Goal: Navigation & Orientation: Find specific page/section

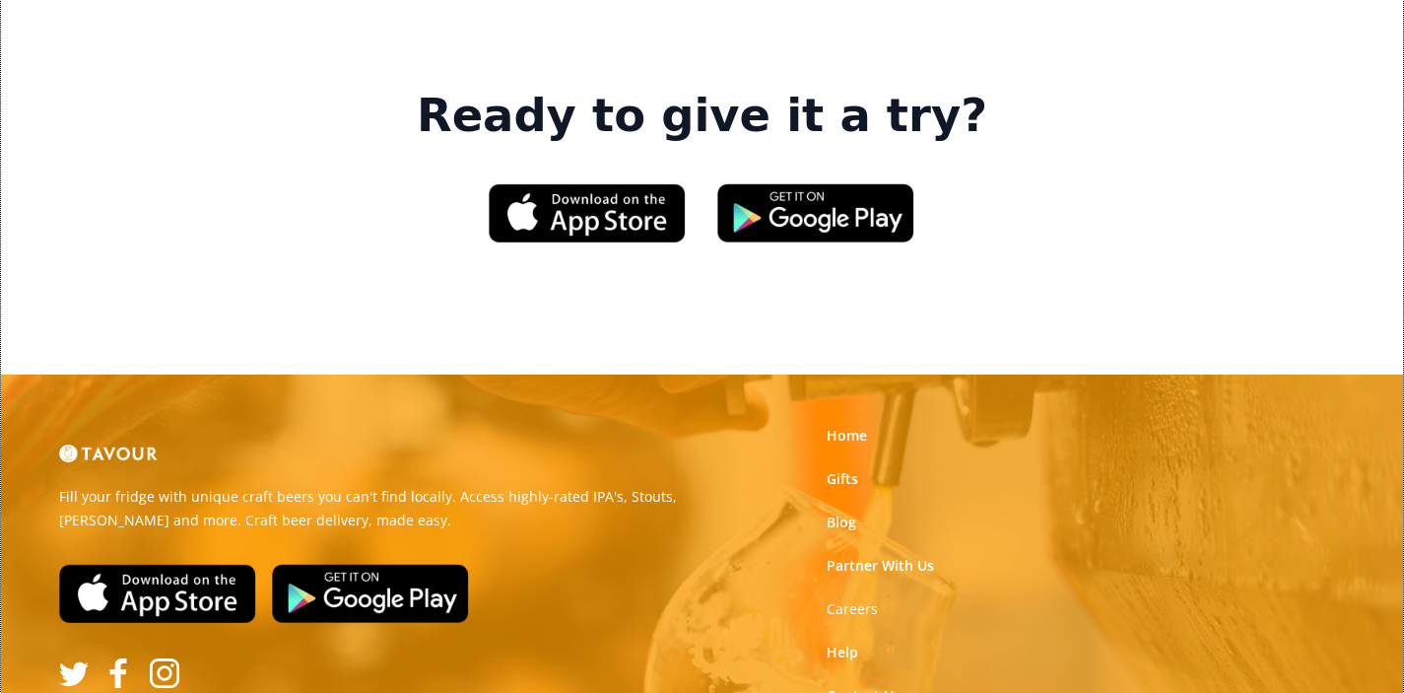
scroll to position [3176, 0]
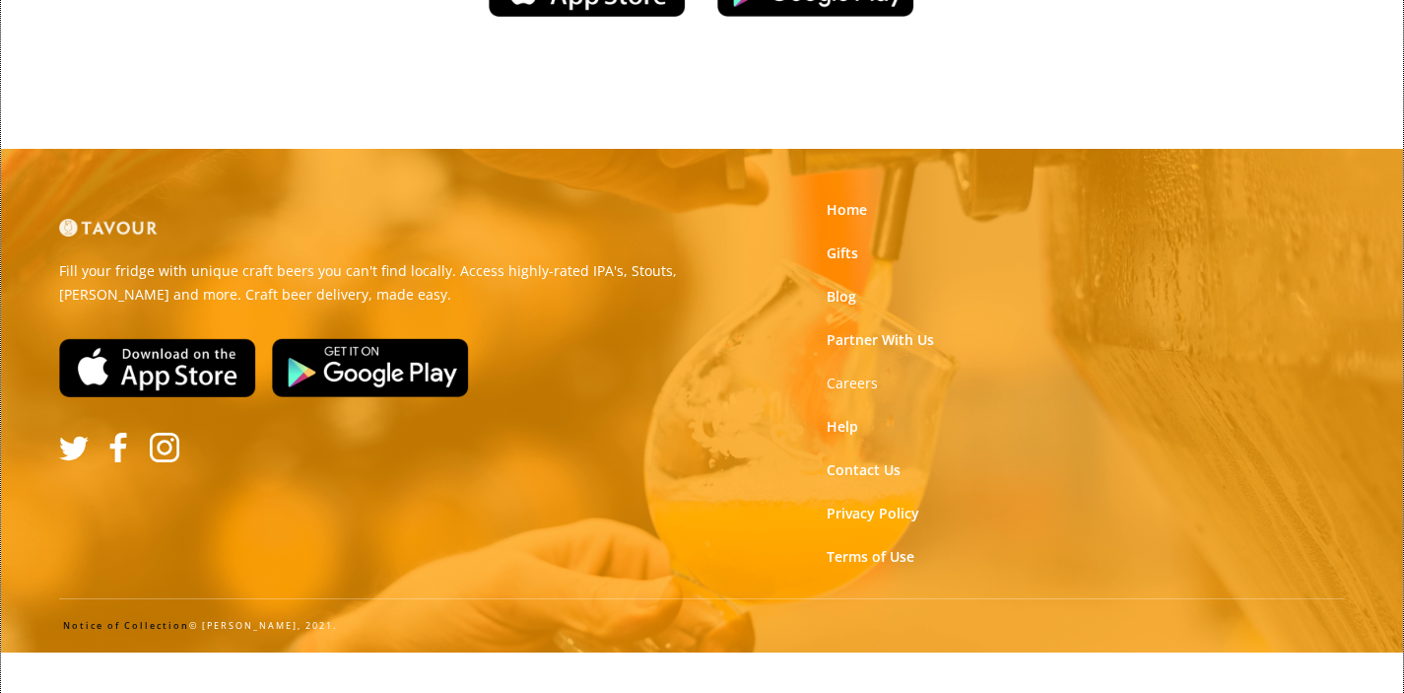
click at [97, 265] on link at bounding box center [108, 227] width 99 height 79
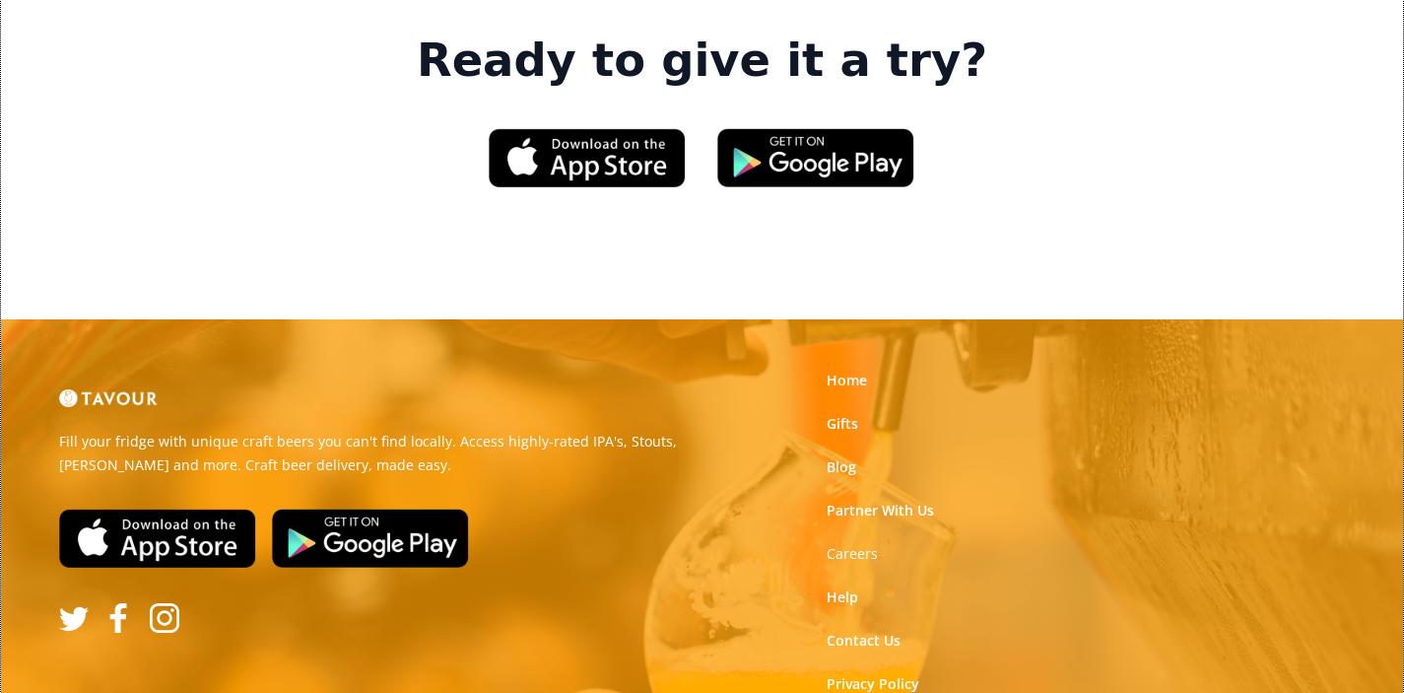
scroll to position [3282, 0]
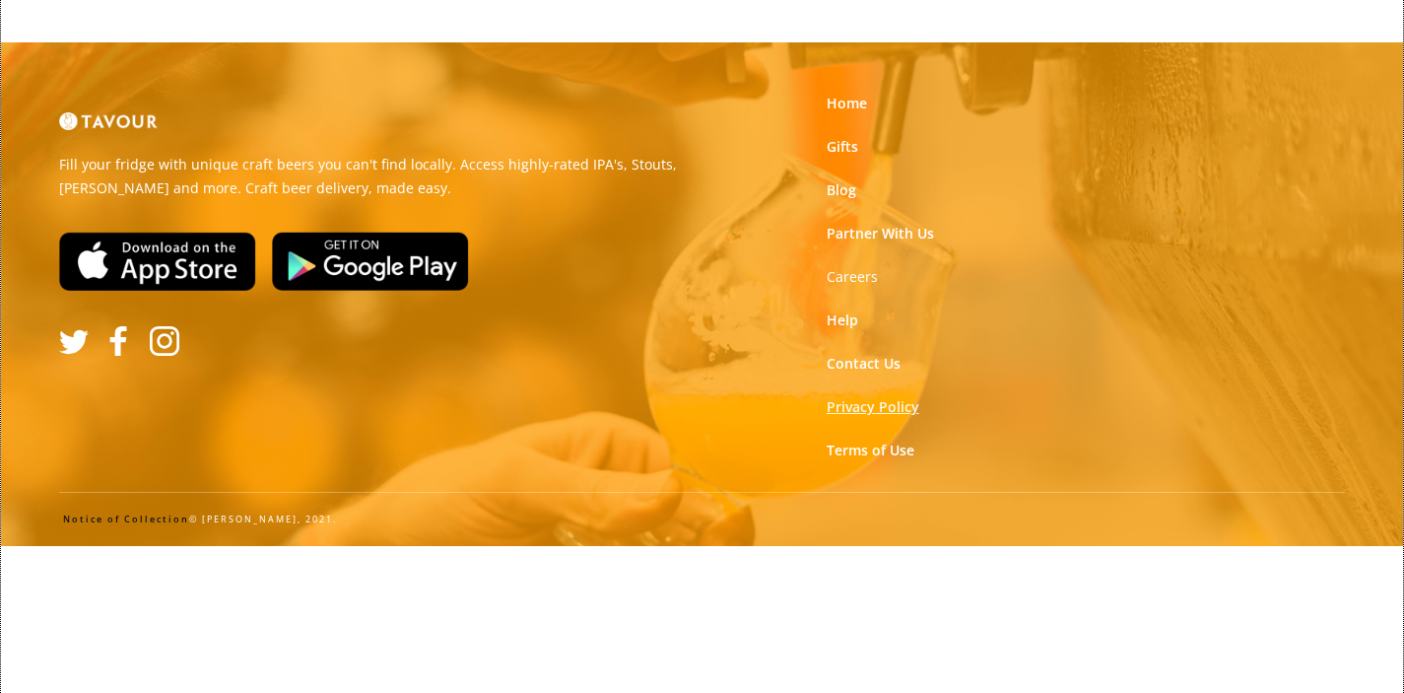
click at [873, 397] on link "Privacy Policy" at bounding box center [873, 407] width 93 height 20
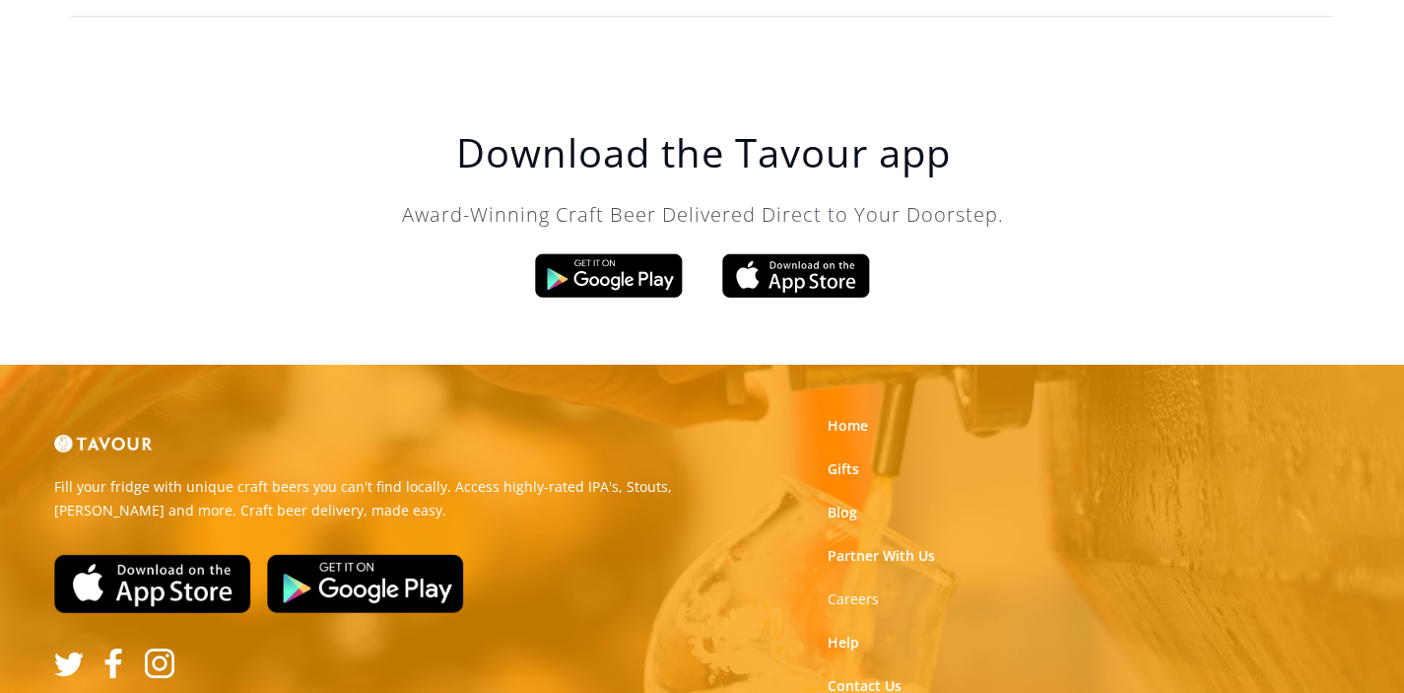
scroll to position [6403, 0]
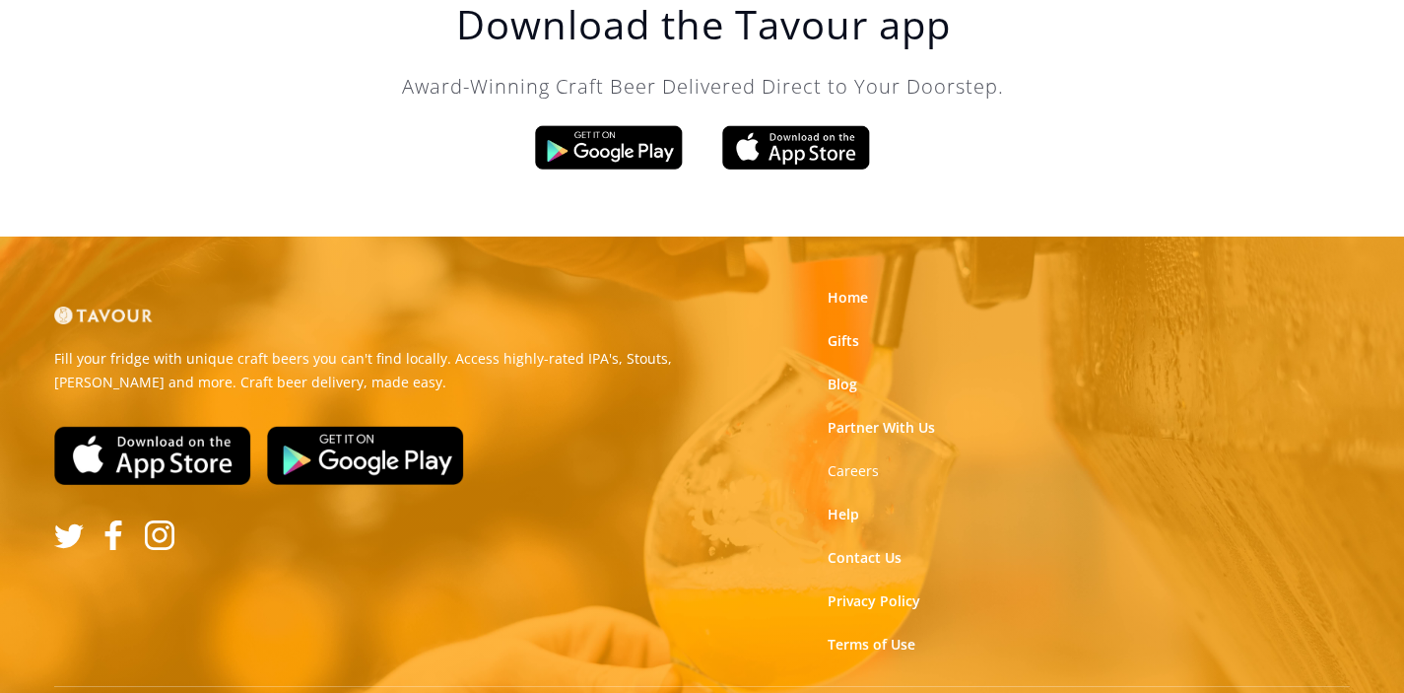
click at [128, 325] on link at bounding box center [103, 315] width 99 height 79
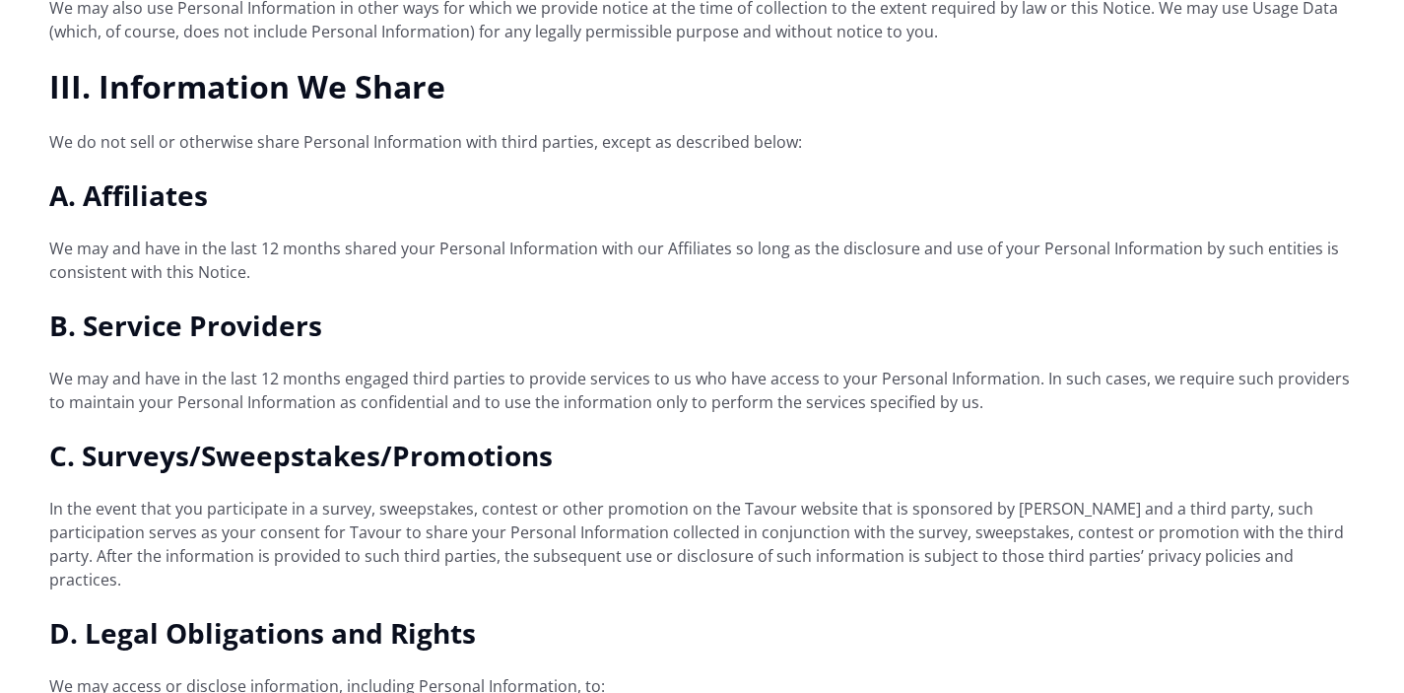
scroll to position [2624, 0]
